Goal: Transaction & Acquisition: Purchase product/service

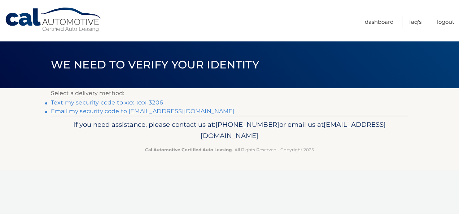
click at [103, 101] on link "Text my security code to xxx-xxx-3206" at bounding box center [107, 102] width 112 height 7
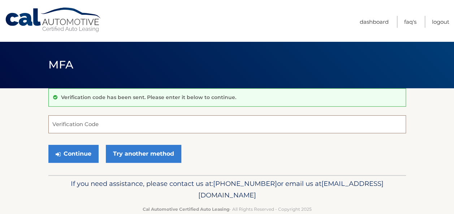
click at [81, 121] on input "Verification Code" at bounding box center [226, 125] width 357 height 18
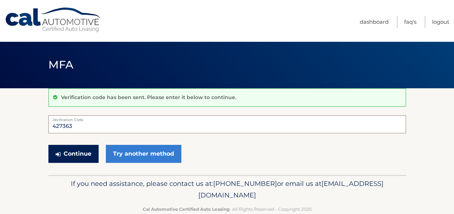
type input "427363"
click at [75, 152] on button "Continue" at bounding box center [73, 154] width 50 height 18
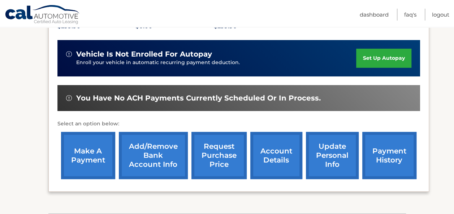
scroll to position [181, 0]
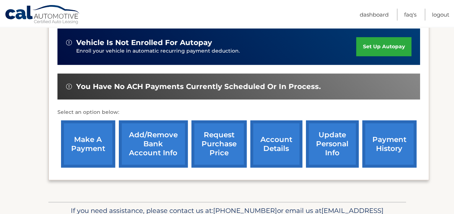
click at [91, 144] on link "make a payment" at bounding box center [88, 144] width 54 height 47
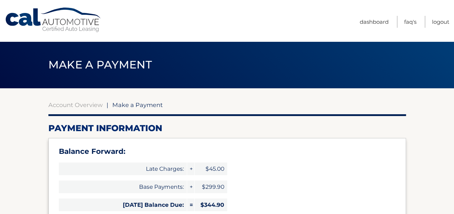
select select "MjRiMmIzYmYtODllMC00MjgwLThkYzEtMGFlODI3YzY5Y2Yz"
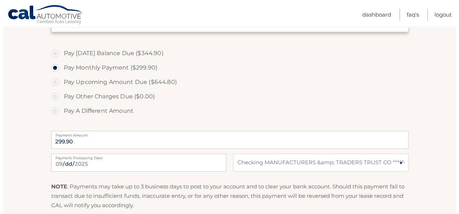
scroll to position [289, 0]
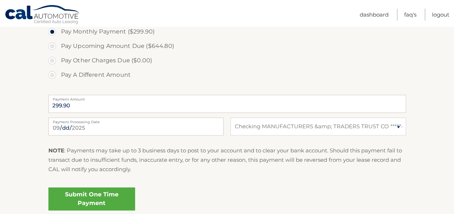
click at [104, 200] on link "Submit One Time Payment" at bounding box center [91, 199] width 87 height 23
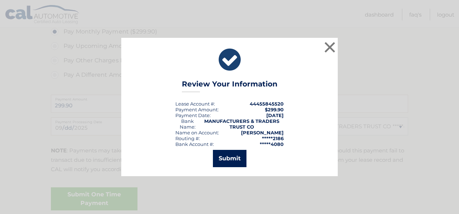
click at [228, 158] on button "Submit" at bounding box center [230, 158] width 34 height 17
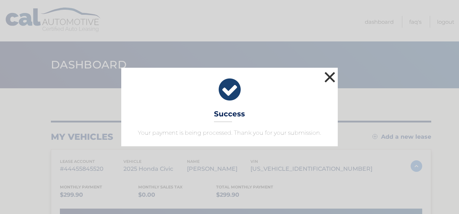
click at [329, 77] on button "×" at bounding box center [330, 77] width 14 height 14
